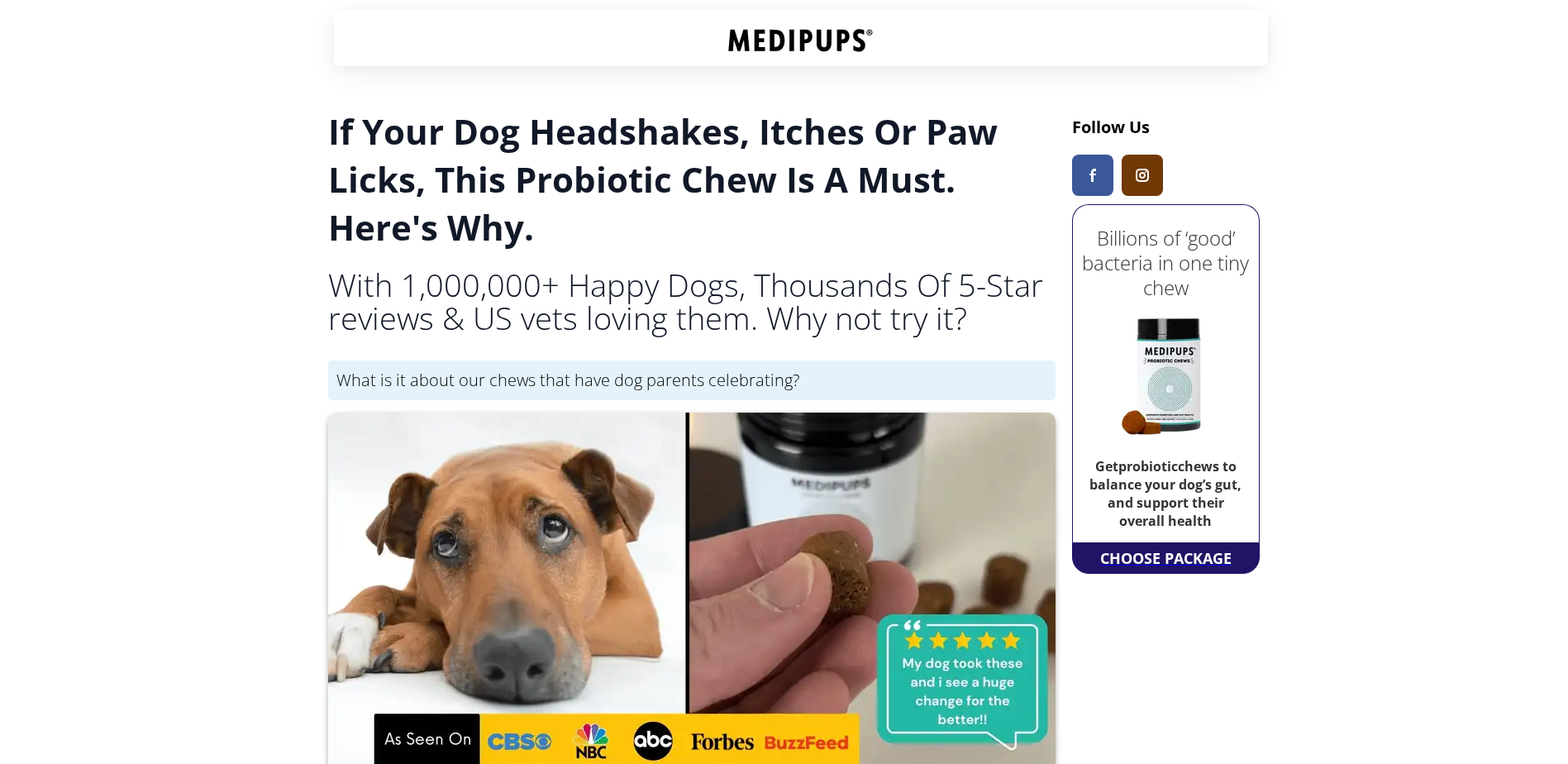
click at [1182, 382] on img at bounding box center [1166, 375] width 166 height 166
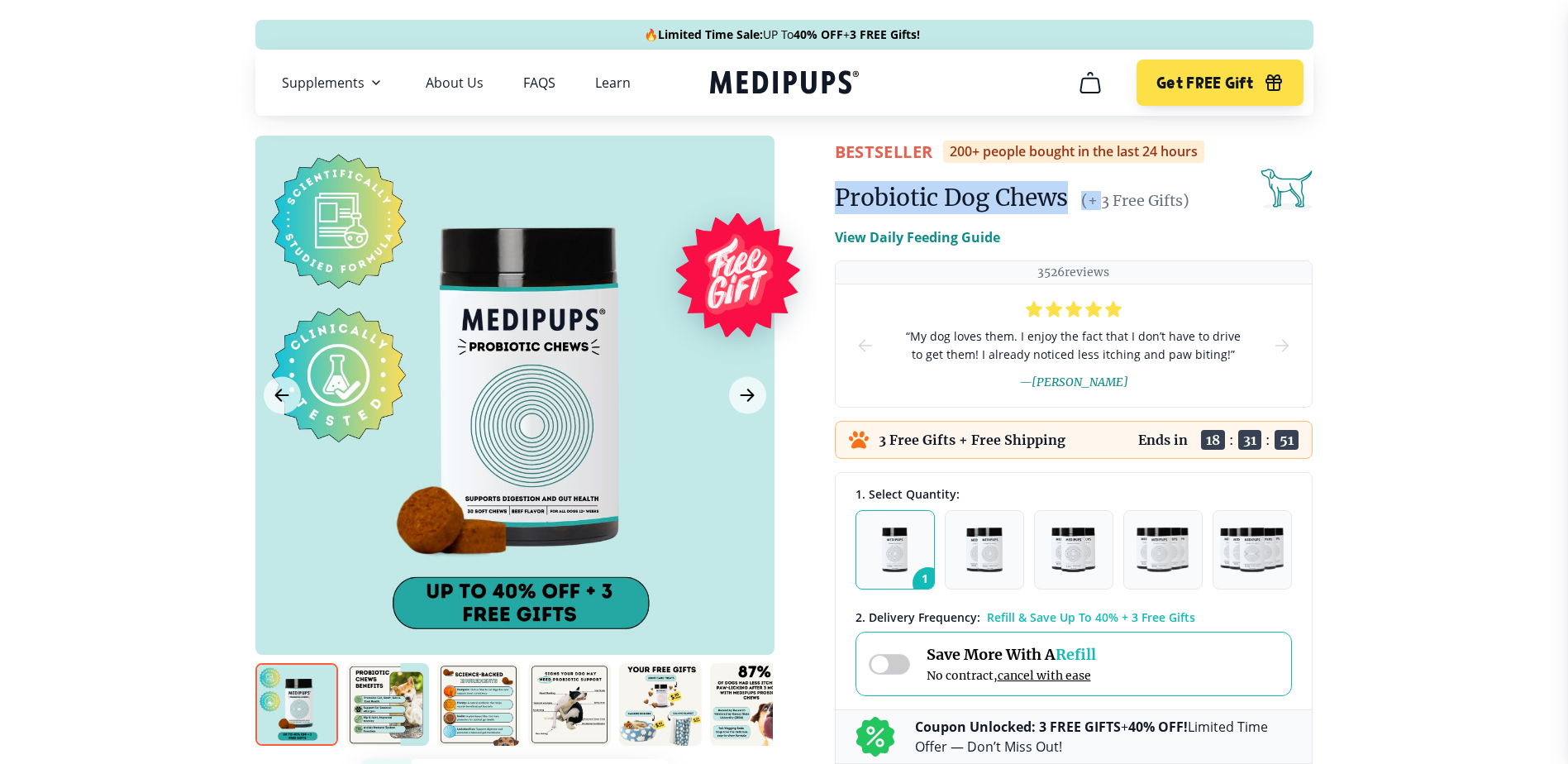
drag, startPoint x: 822, startPoint y: 201, endPoint x: 1102, endPoint y: 203, distance: 280.0
drag, startPoint x: 1069, startPoint y: 199, endPoint x: 814, endPoint y: 196, distance: 255.0
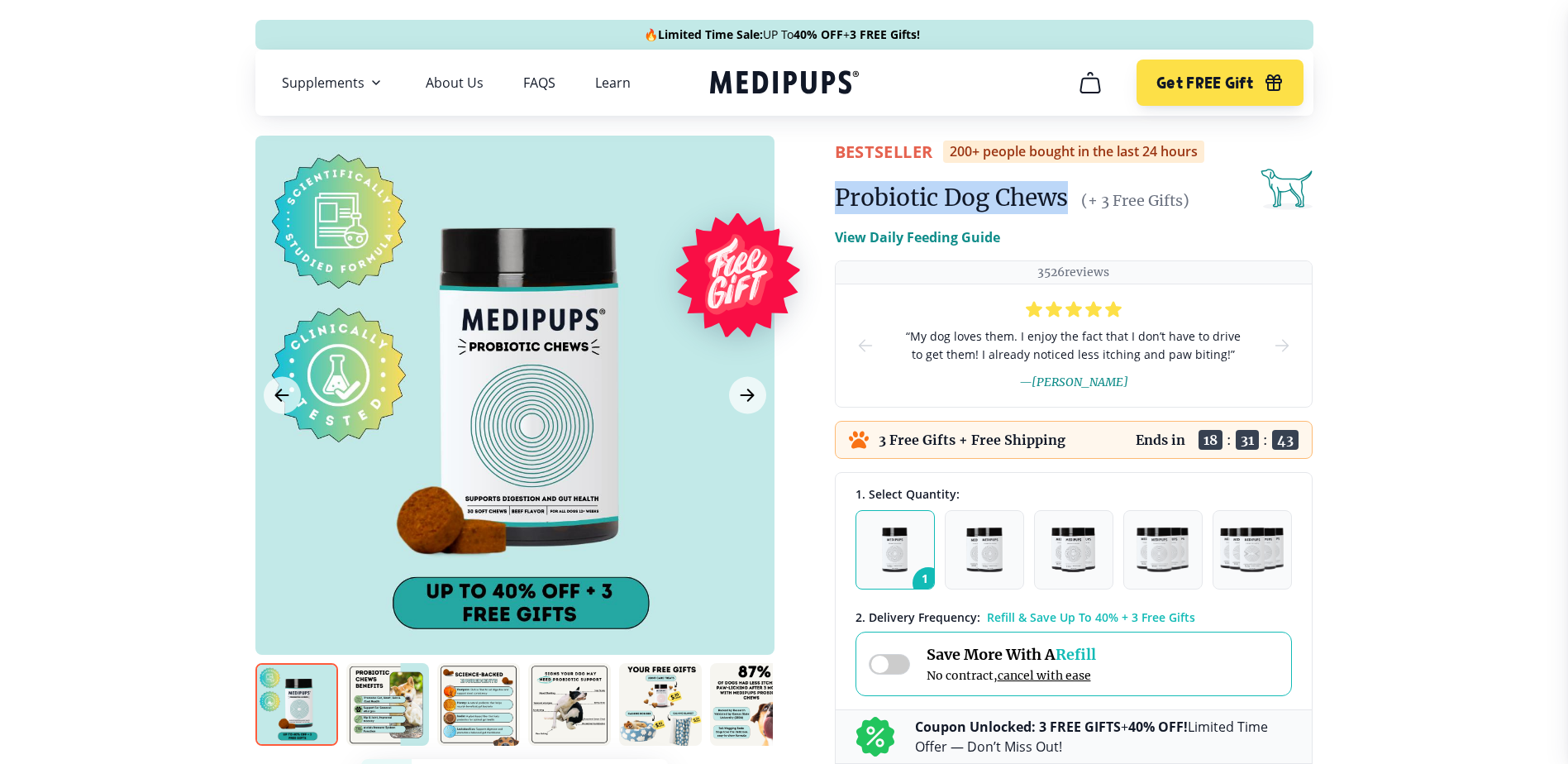
copy h1 "Probiotic Dog Chews"
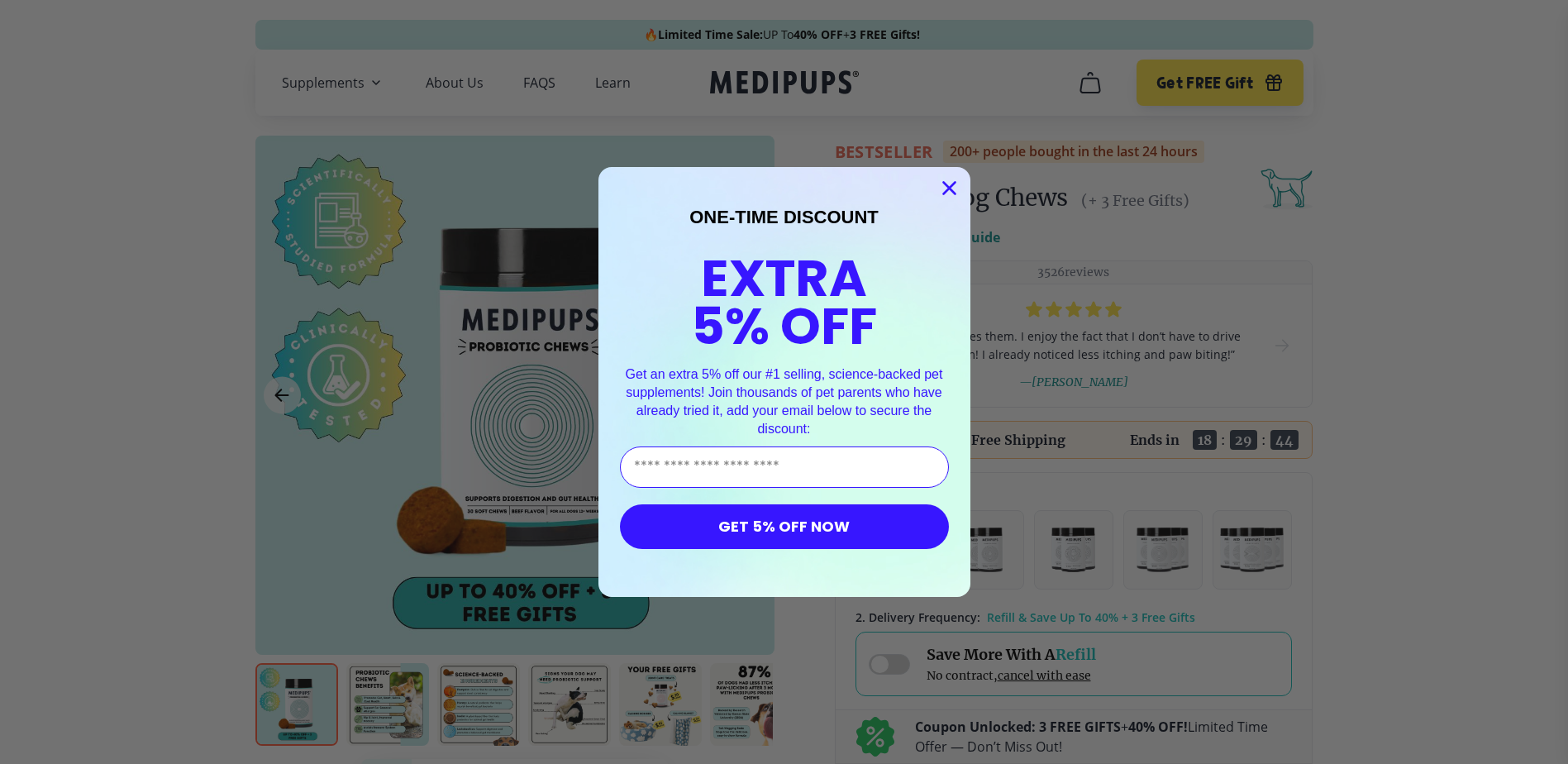
click at [939, 188] on circle "Close dialog" at bounding box center [948, 188] width 27 height 27
